Goal: Transaction & Acquisition: Subscribe to service/newsletter

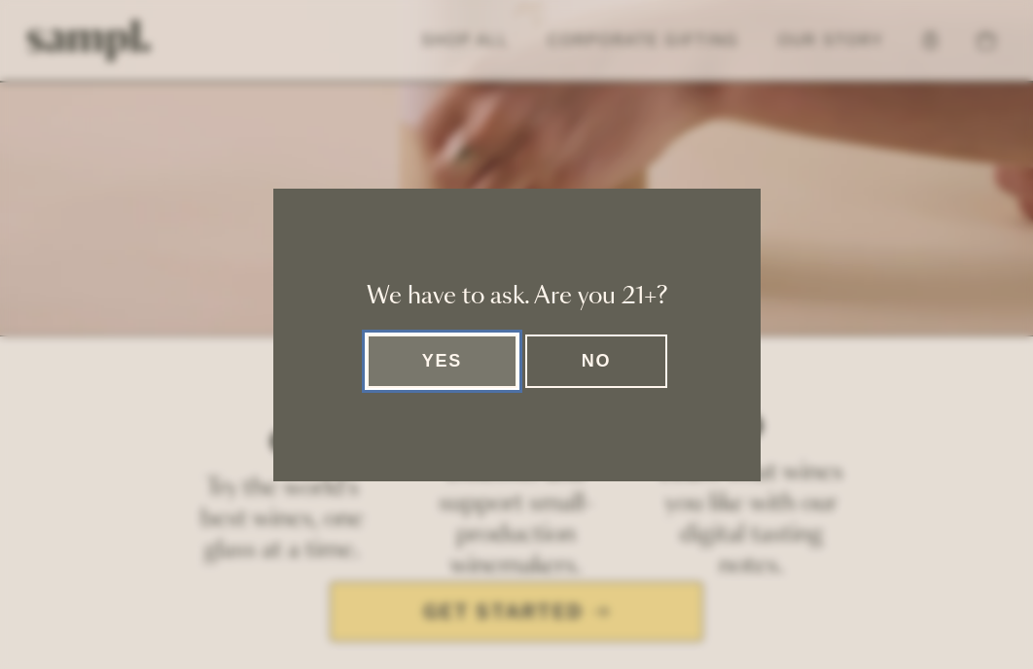
click at [483, 372] on button "Yes" at bounding box center [443, 362] width 152 height 54
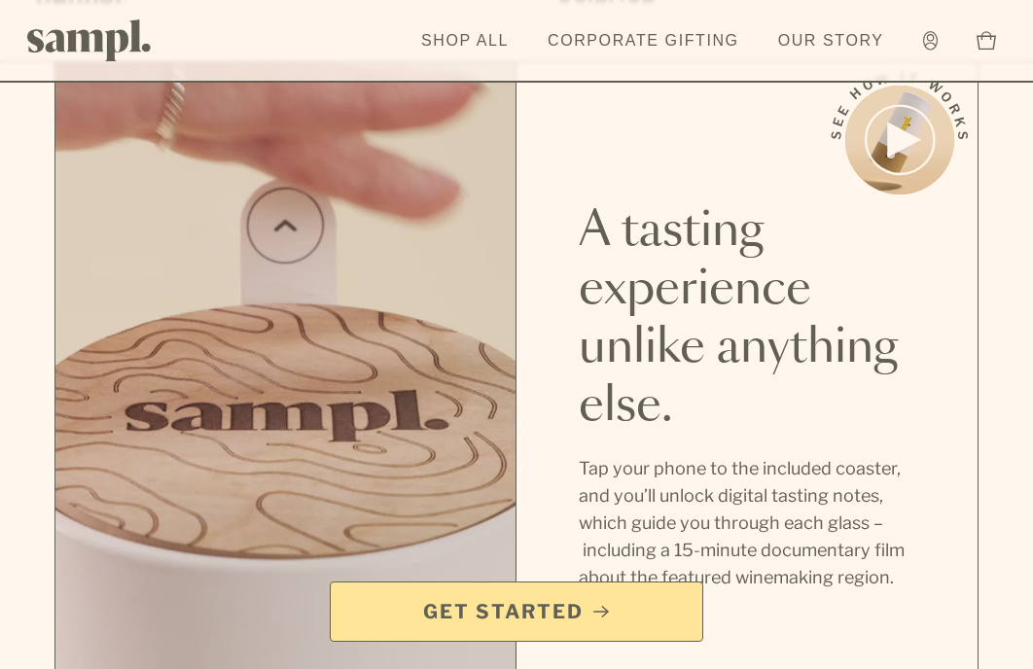
scroll to position [1110, 0]
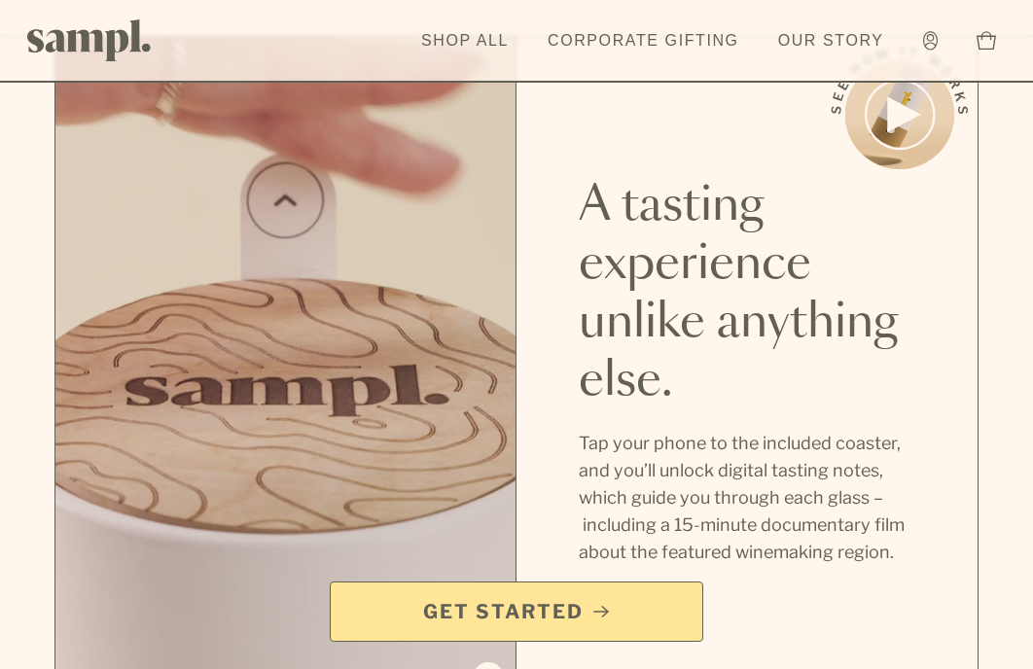
click at [583, 633] on link "Get Started" at bounding box center [517, 612] width 374 height 60
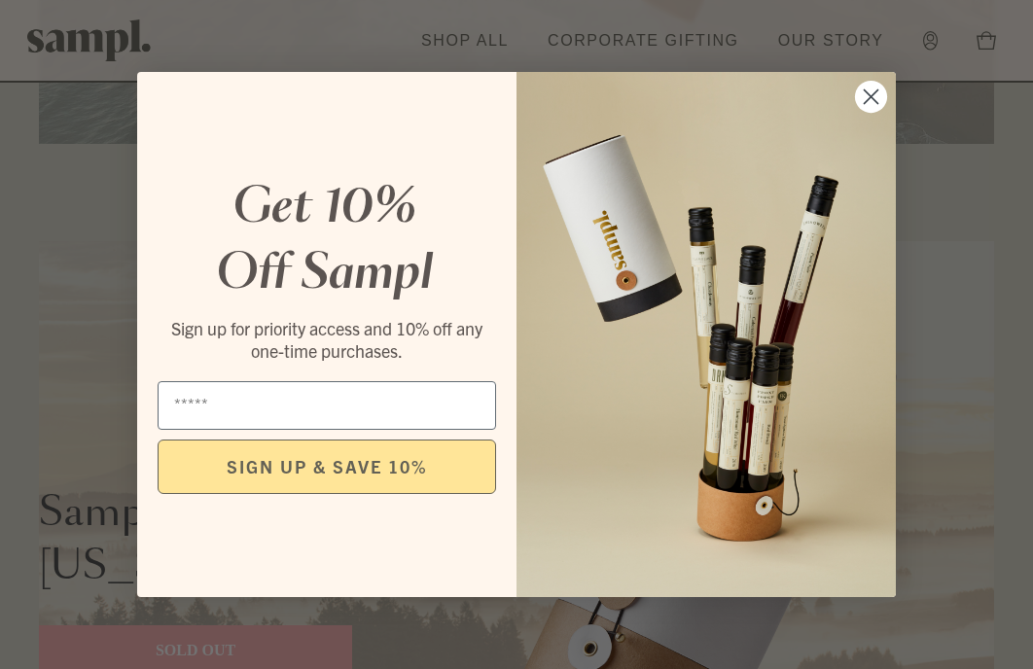
scroll to position [3797, 0]
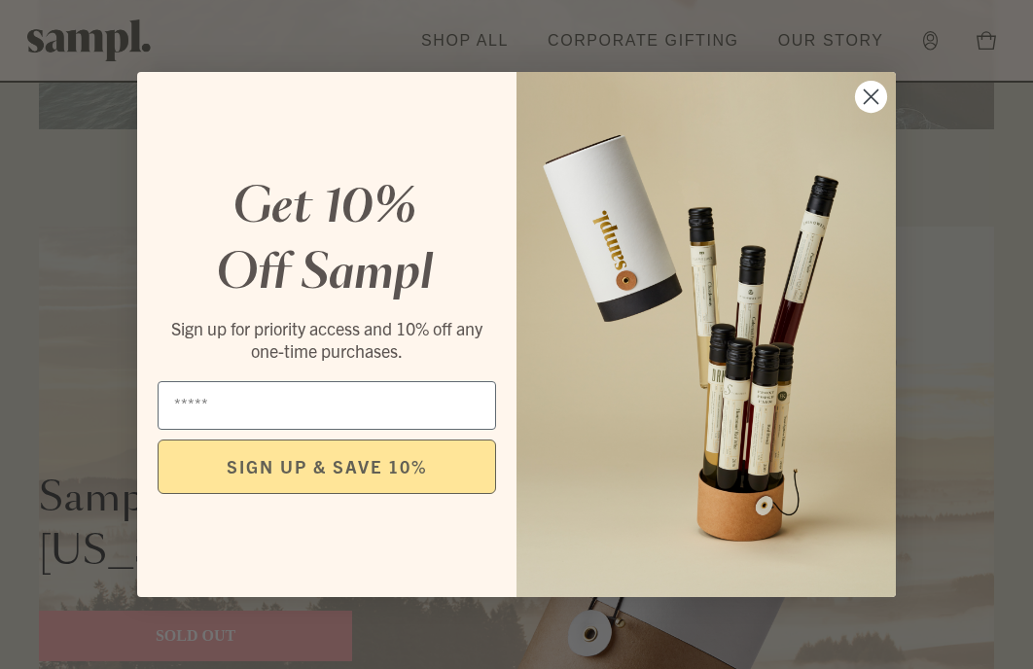
click at [876, 88] on circle "Close dialog" at bounding box center [871, 97] width 32 height 32
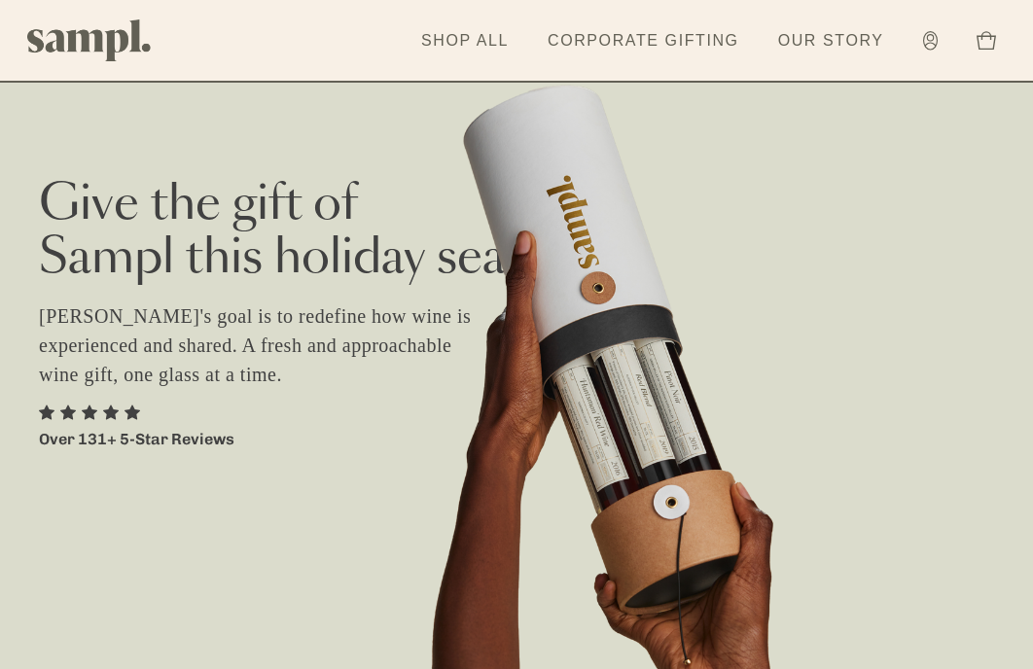
scroll to position [0, 0]
